Goal: Task Accomplishment & Management: Manage account settings

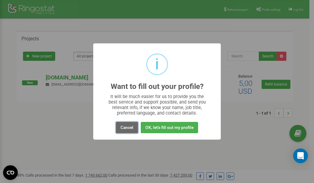
click at [123, 128] on button "Cancel" at bounding box center [127, 127] width 22 height 11
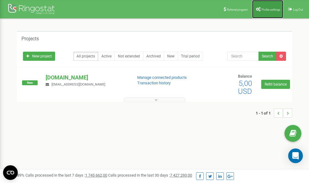
click at [268, 12] on link "Profile settings" at bounding box center [267, 9] width 31 height 18
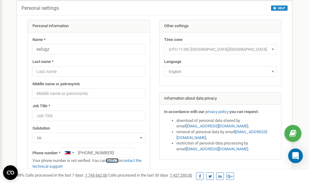
click at [116, 161] on link "verify it" at bounding box center [112, 161] width 13 height 5
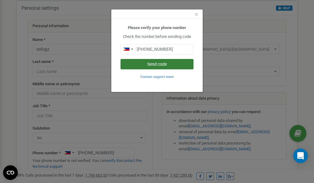
click at [157, 65] on button "Send code" at bounding box center [156, 64] width 73 height 10
